Goal: Task Accomplishment & Management: Complete application form

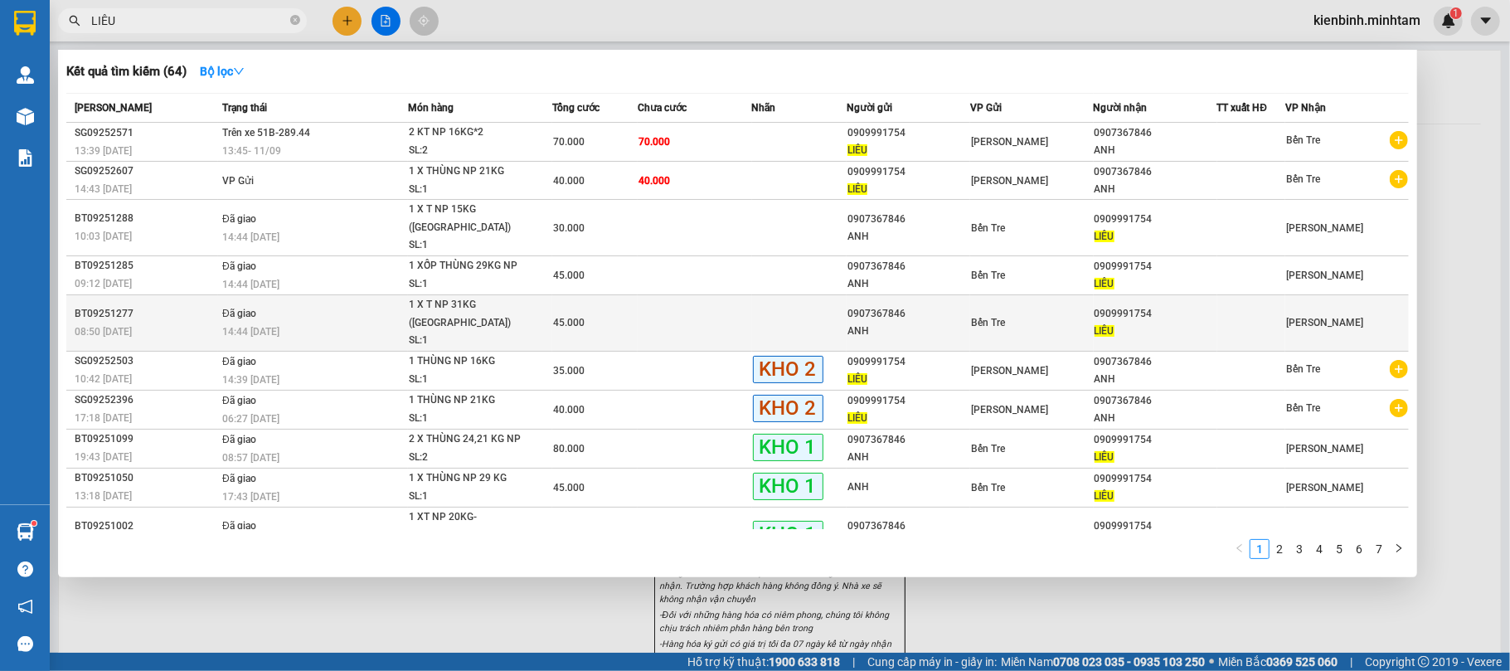
type input "LIÊU"
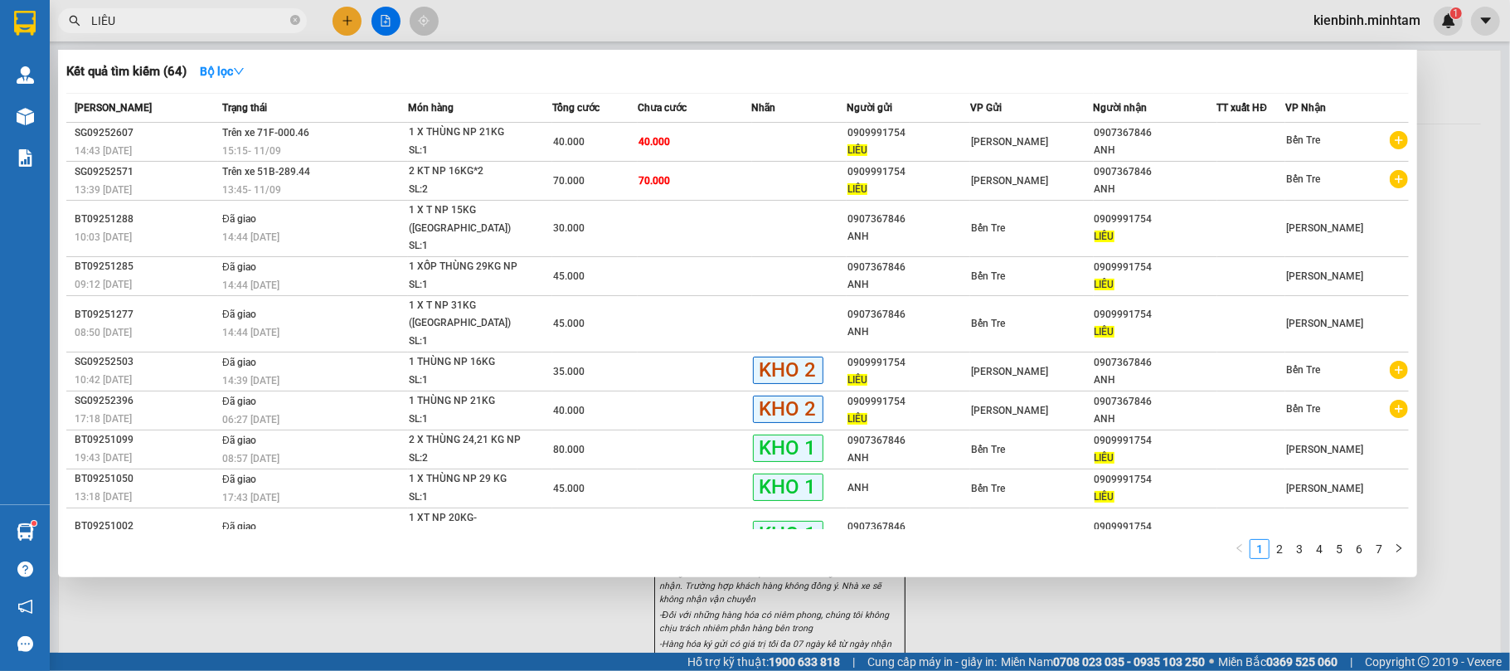
click at [484, 610] on div at bounding box center [755, 335] width 1510 height 671
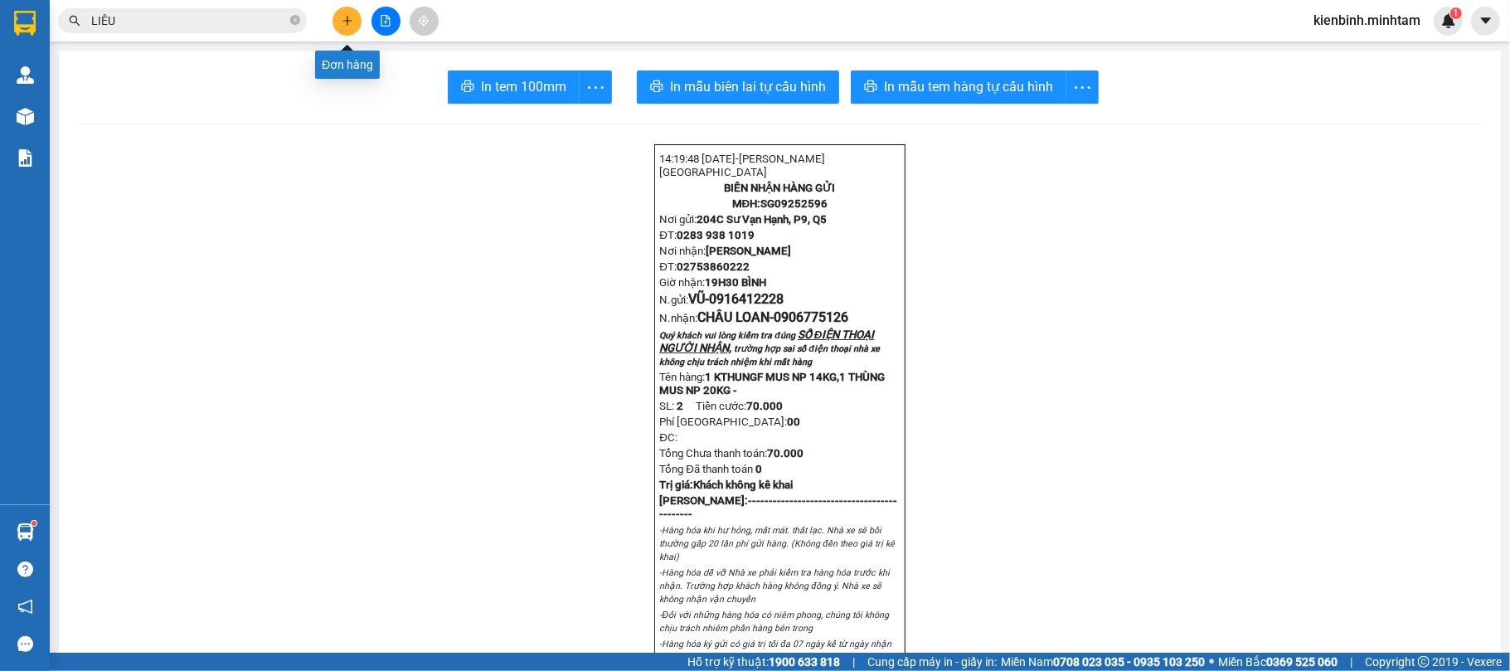
click at [348, 27] on button at bounding box center [346, 21] width 29 height 29
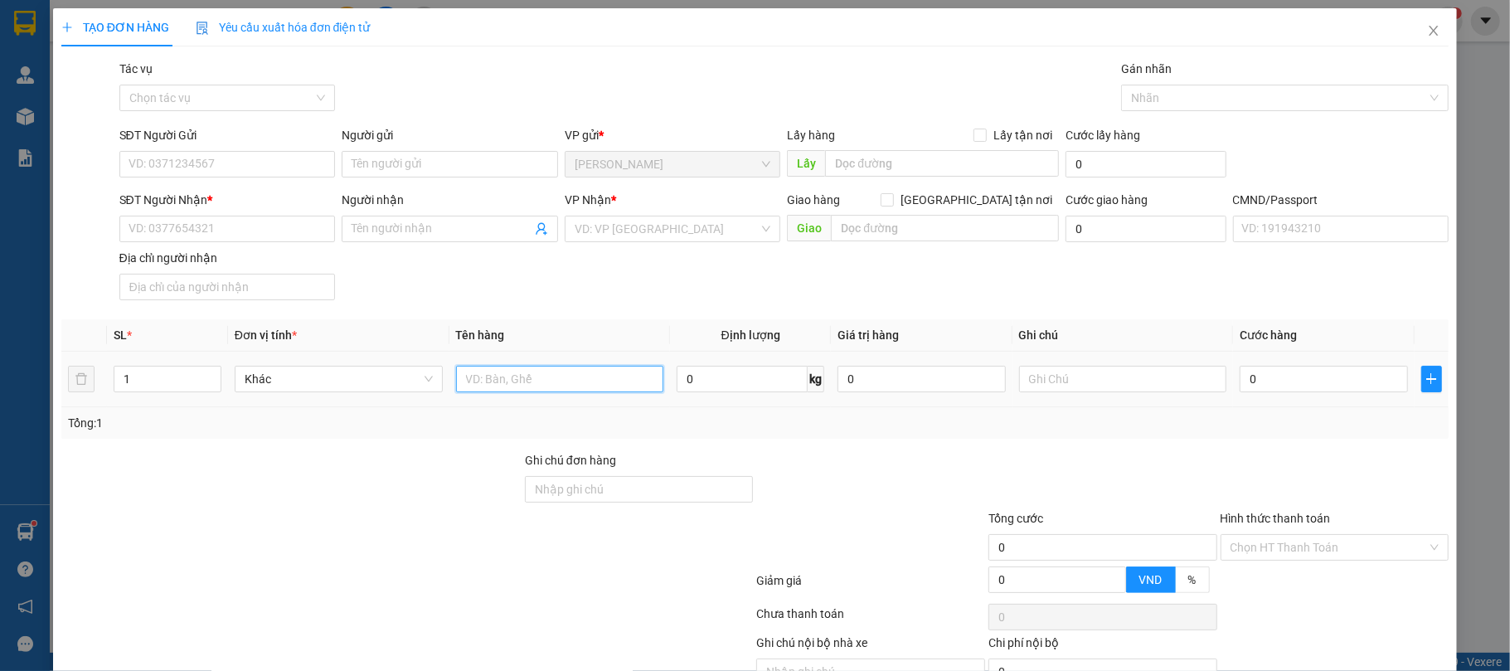
click at [487, 392] on input "text" at bounding box center [560, 379] width 208 height 27
type input "1 X THÙNG NP 4KG"
click at [1268, 386] on input "0" at bounding box center [1322, 379] width 167 height 27
type input "2"
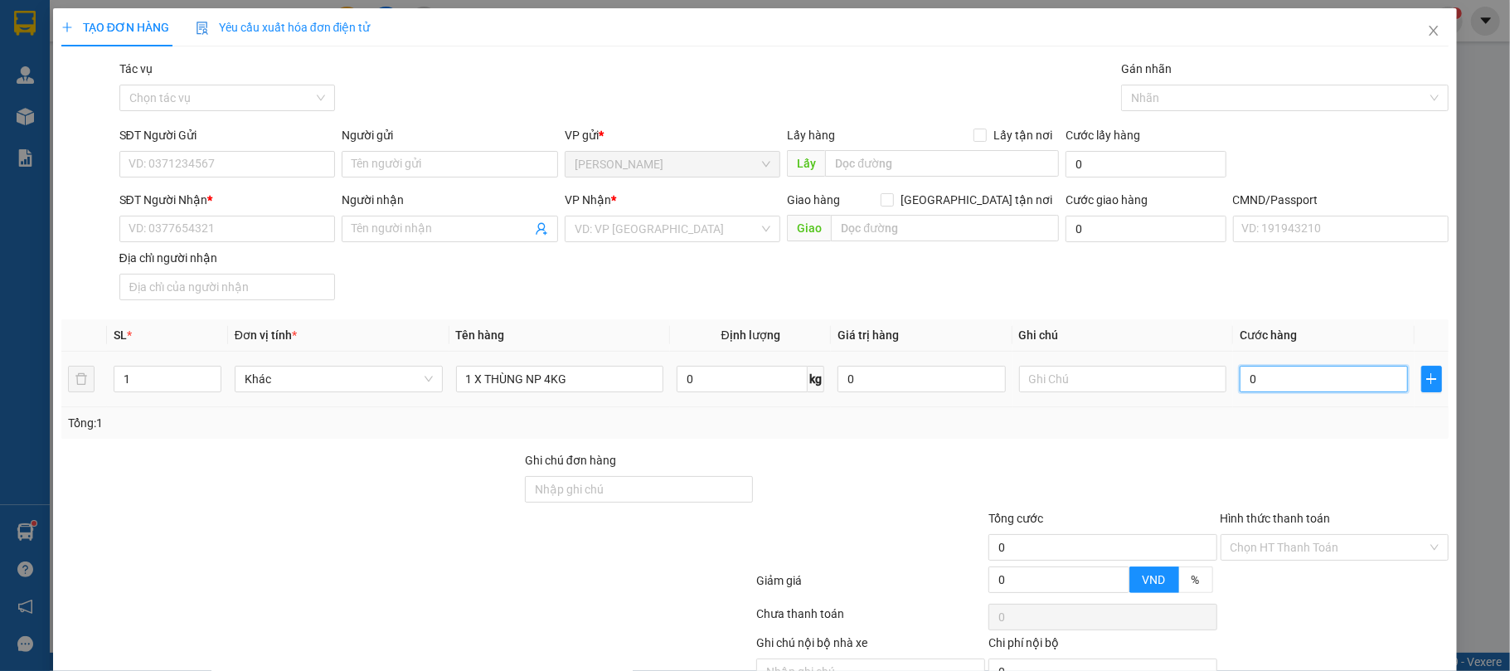
type input "2"
type input "20"
type input "20.000"
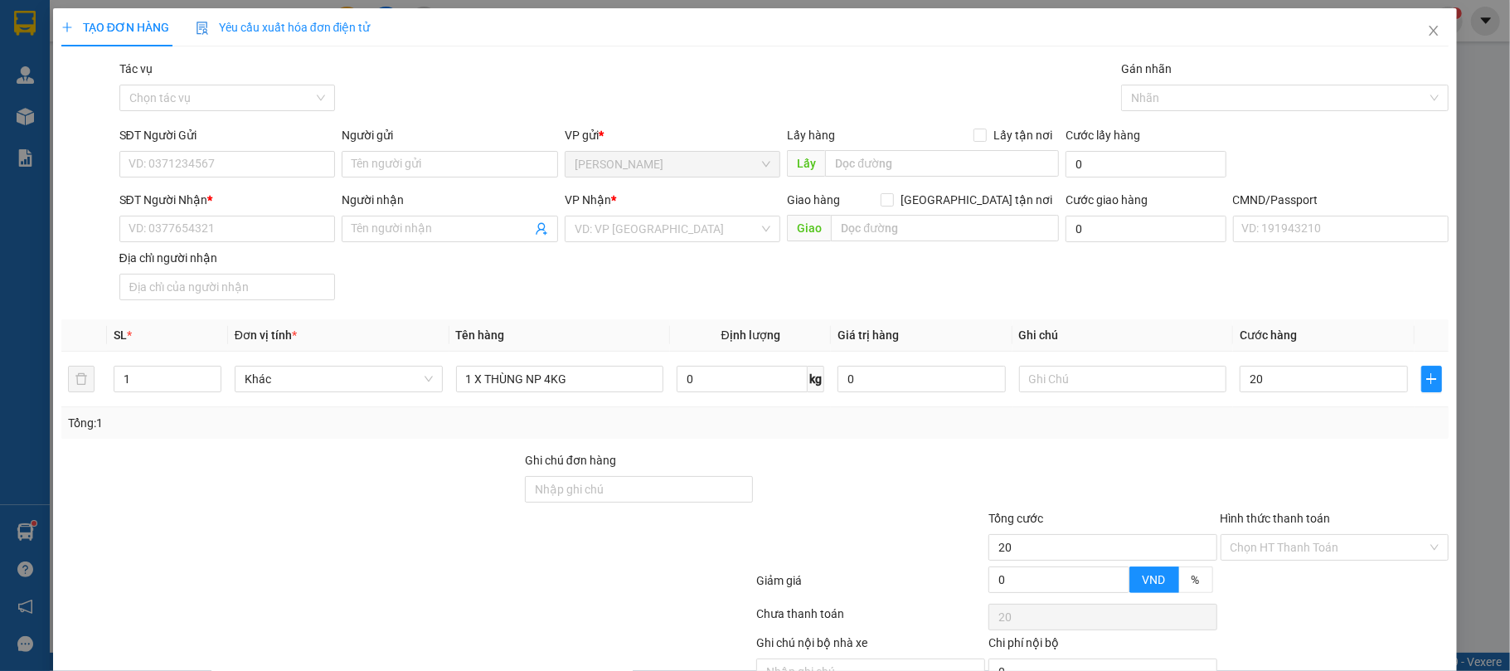
type input "20.000"
click at [1301, 478] on div at bounding box center [1335, 480] width 232 height 58
click at [169, 159] on input "SĐT Người Gửi" at bounding box center [227, 164] width 216 height 27
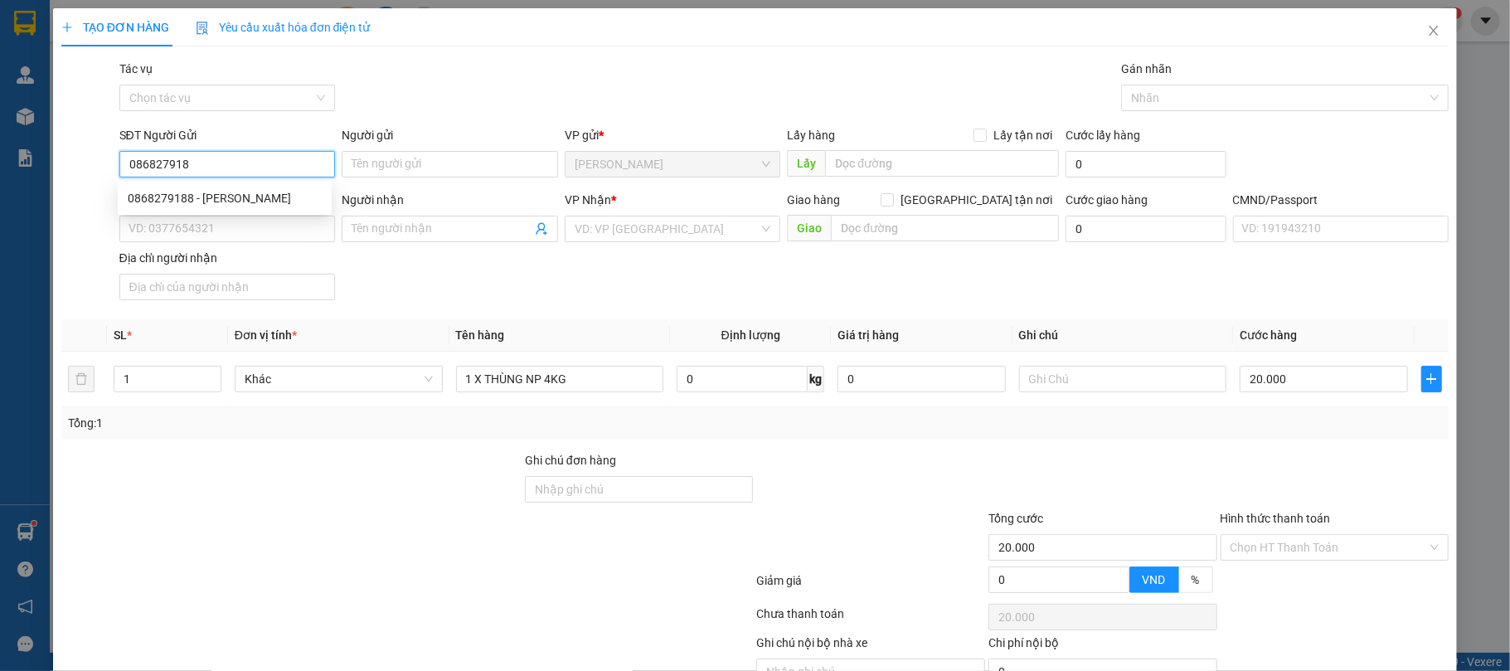
type input "0868279188"
click at [240, 196] on div "0868279188 - [PERSON_NAME]" at bounding box center [225, 198] width 194 height 18
type input "[PERSON_NAME]"
type input "0918111239"
type input "THUẬN"
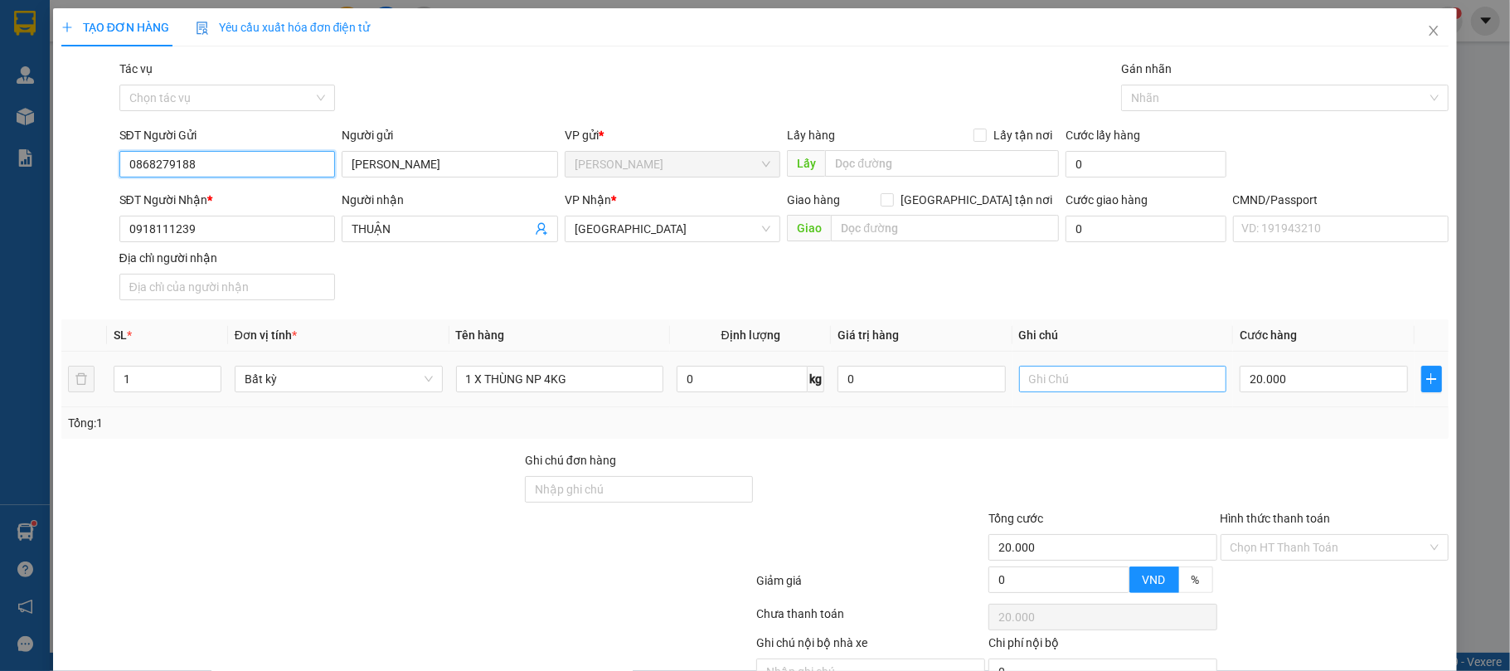
type input "0868279188"
click at [1035, 390] on input "text" at bounding box center [1123, 379] width 208 height 27
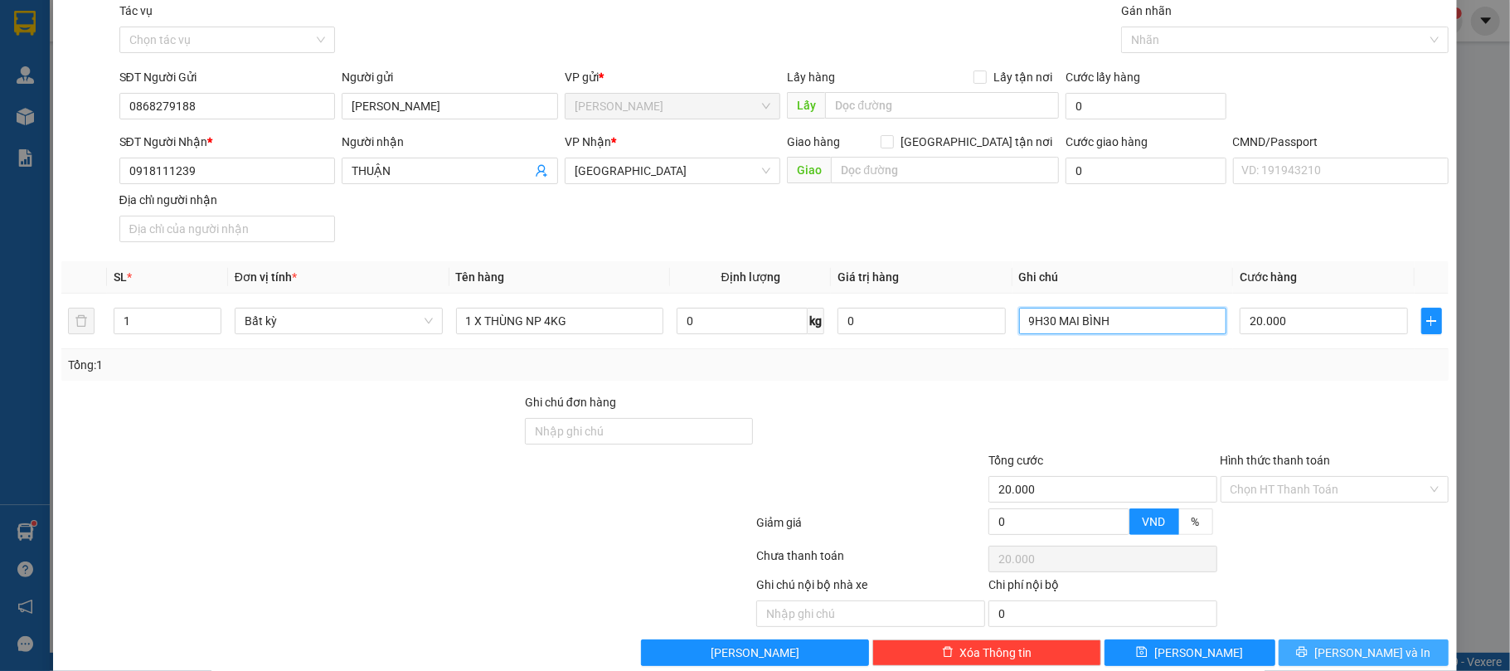
scroll to position [90, 0]
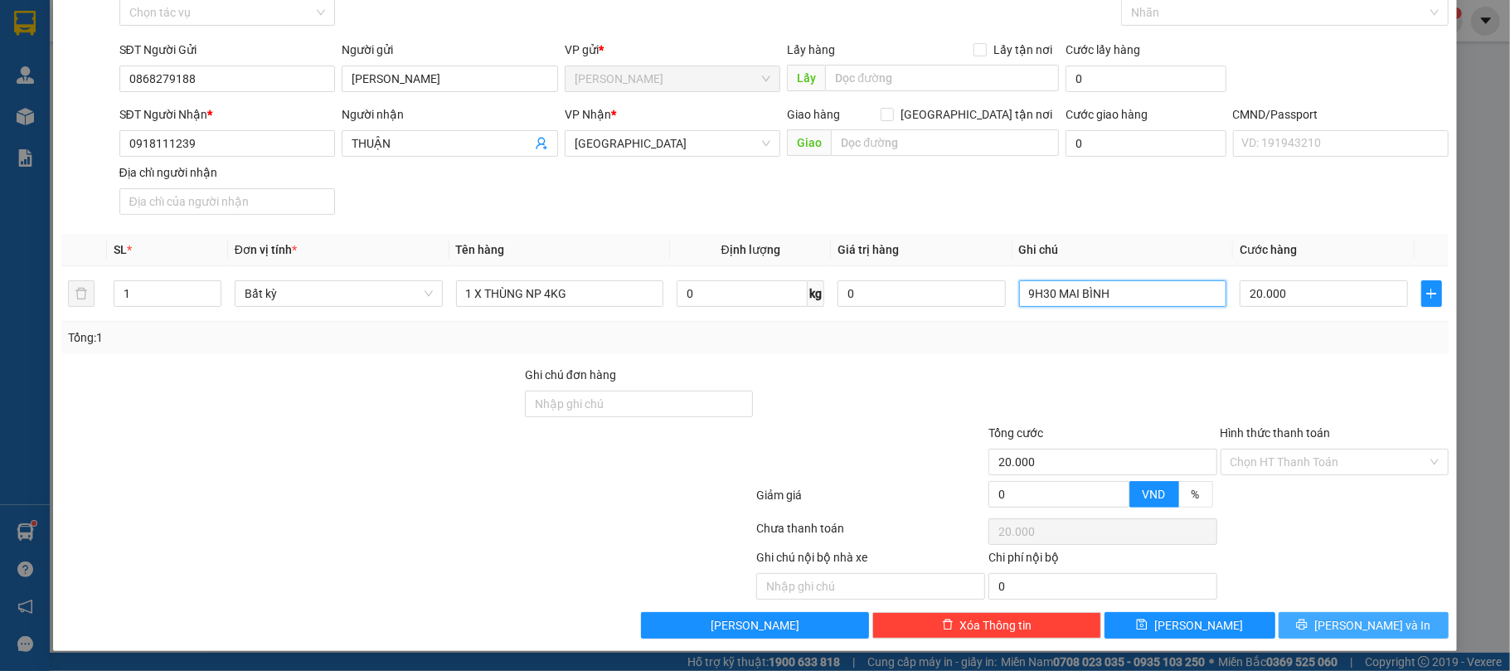
type input "9H30 MAI BÌNH"
click at [1361, 618] on span "[PERSON_NAME] và In" at bounding box center [1372, 625] width 116 height 18
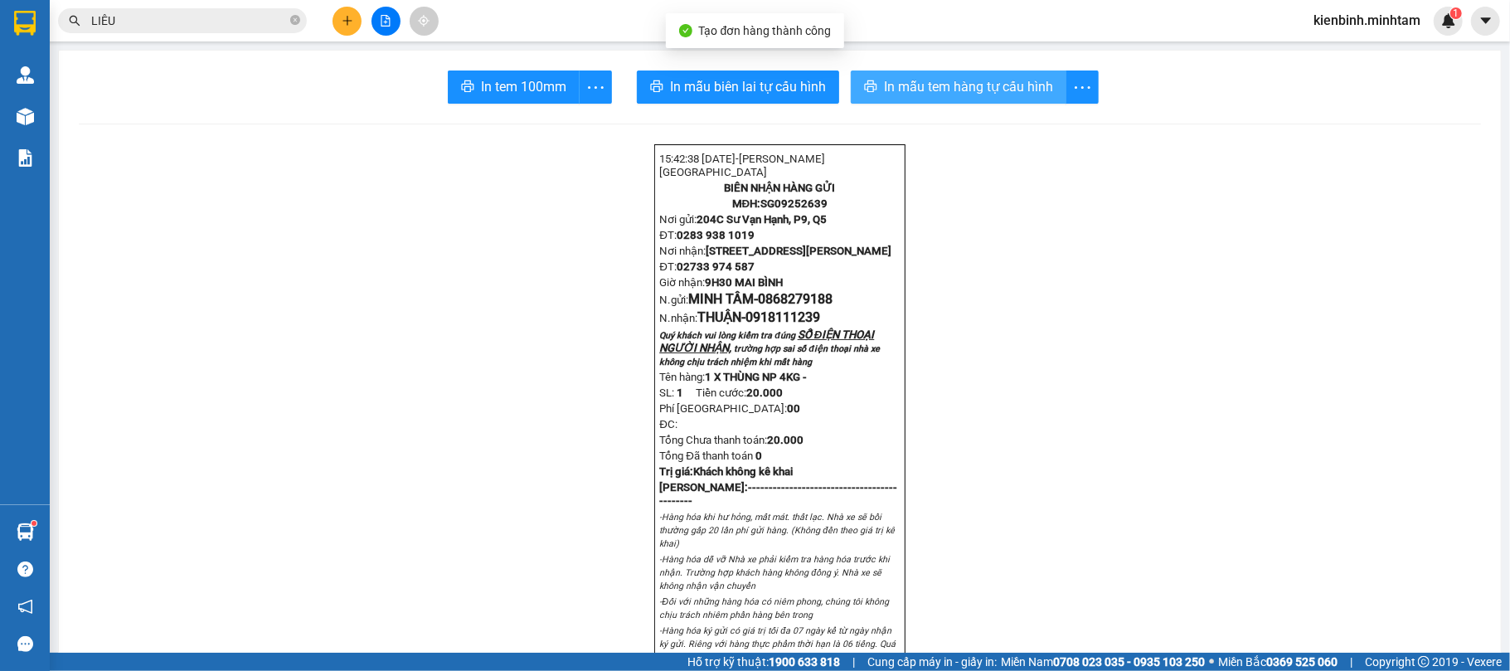
click at [884, 91] on span "In mẫu tem hàng tự cấu hình" at bounding box center [968, 86] width 169 height 21
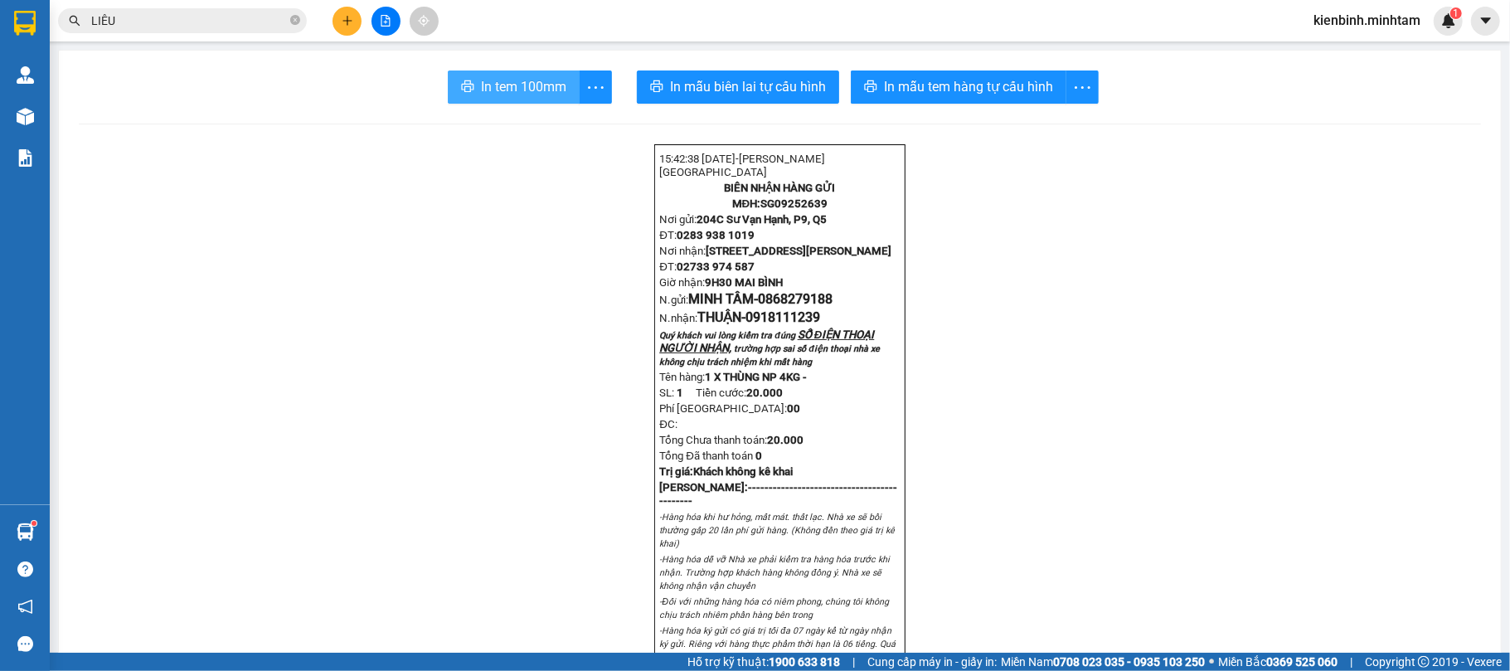
click at [506, 93] on span "In tem 100mm" at bounding box center [523, 86] width 85 height 21
